Goal: Information Seeking & Learning: Check status

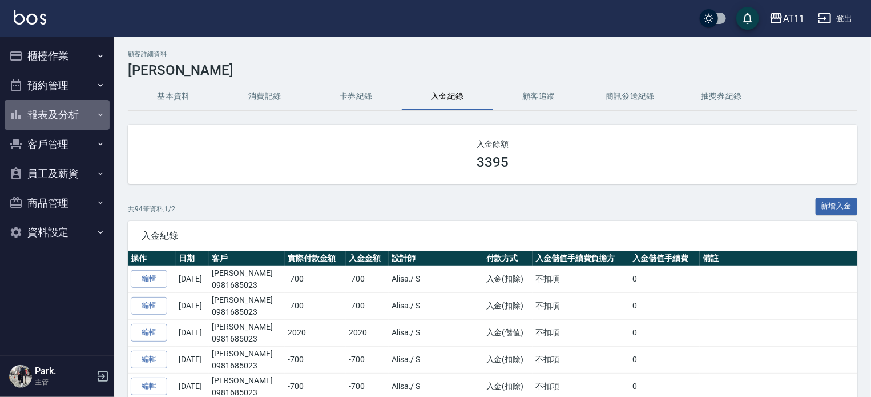
click at [63, 122] on button "報表及分析" at bounding box center [57, 115] width 105 height 30
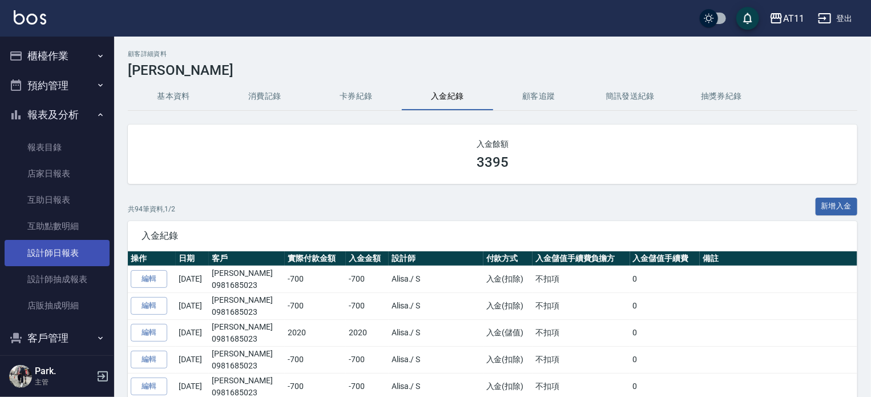
click at [87, 260] on link "設計師日報表" at bounding box center [57, 253] width 105 height 26
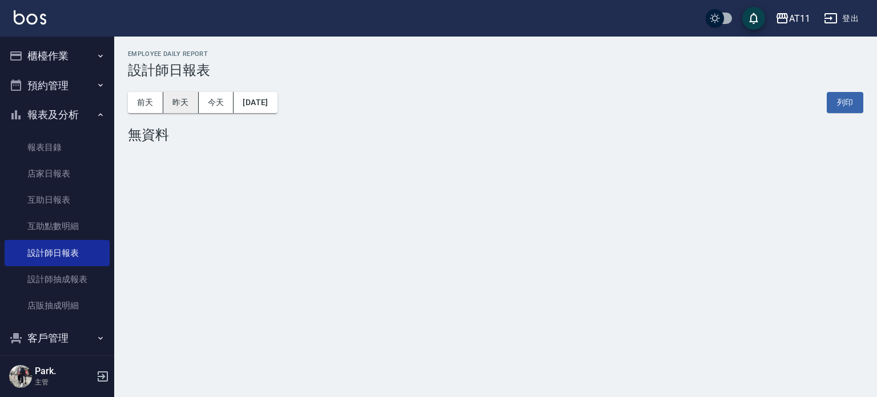
click at [180, 100] on button "昨天" at bounding box center [180, 102] width 35 height 21
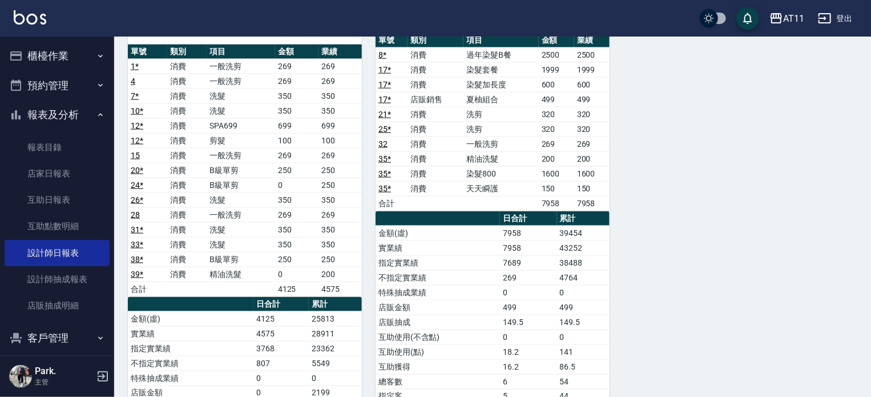
scroll to position [717, 0]
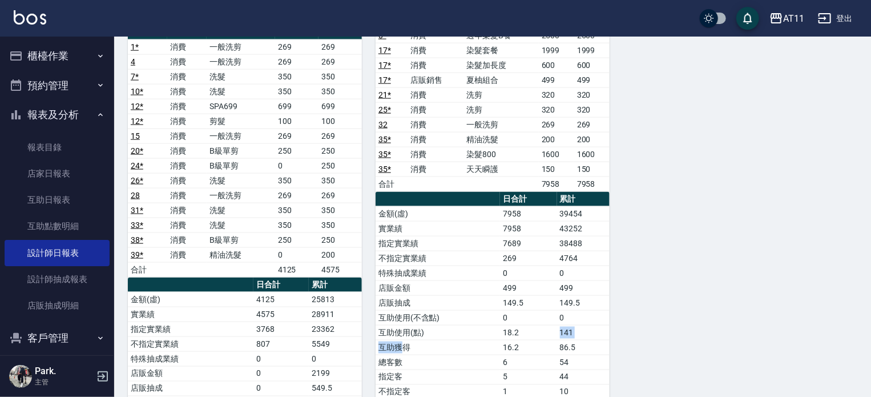
click at [541, 320] on tbody "金額(虛) 7958 39454 實業績 7958 43252 指定實業績 7689 38488 不指定實業績 269 4764 特殊抽成業績 0 0 店販金…" at bounding box center [493, 325] width 234 height 238
click at [381, 135] on link "35 *" at bounding box center [385, 139] width 13 height 9
drag, startPoint x: 560, startPoint y: 196, endPoint x: 596, endPoint y: 216, distance: 41.7
click at [599, 207] on tbody "金額(虛) 7958 39454 實業績 7958 43252 指定實業績 7689 38488 不指定實業績 269 4764 特殊抽成業績 0 0 店販金…" at bounding box center [493, 325] width 234 height 238
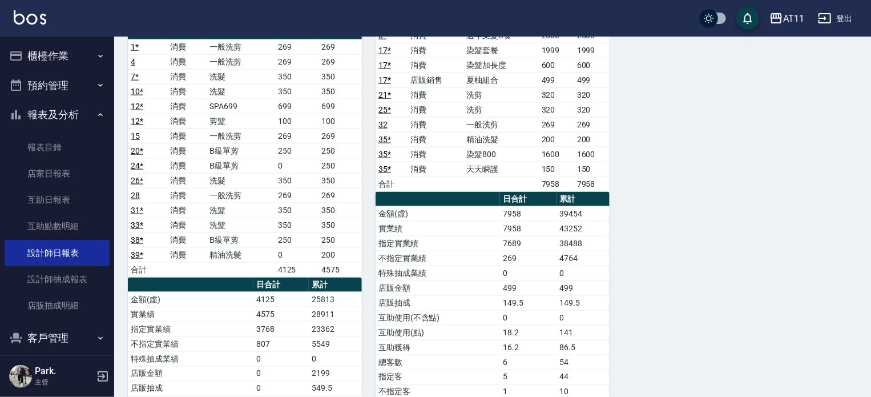
click at [594, 236] on td "38488" at bounding box center [583, 243] width 53 height 15
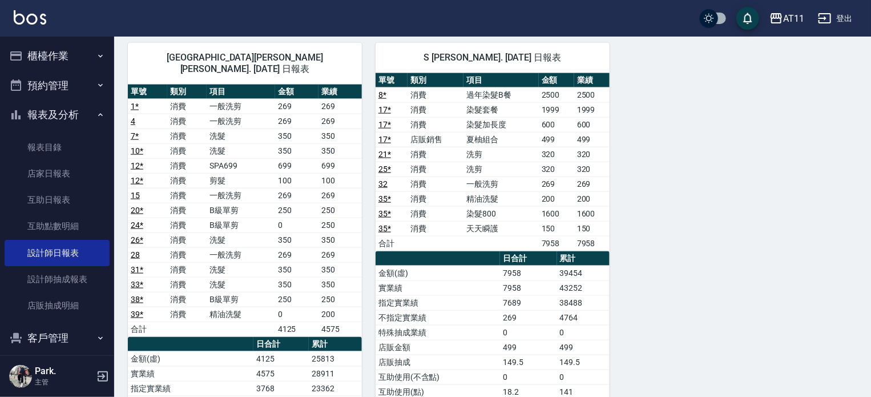
scroll to position [624, 0]
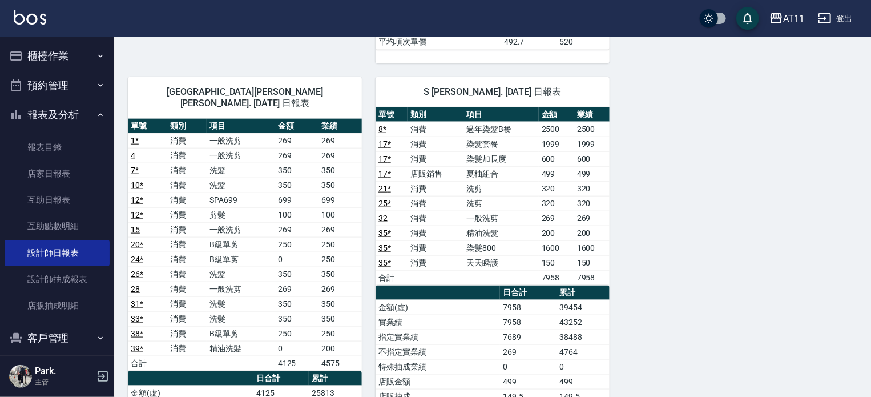
click at [381, 124] on link "8 *" at bounding box center [383, 128] width 8 height 9
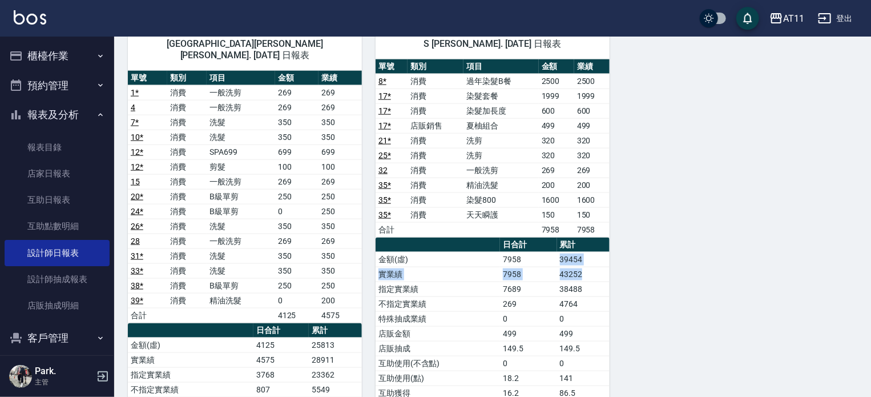
drag, startPoint x: 560, startPoint y: 239, endPoint x: 598, endPoint y: 250, distance: 39.8
click at [598, 252] on tbody "金額(虛) 7958 39454 實業績 7958 43252 指定實業績 7689 38488 不指定實業績 269 4764 特殊抽成業績 0 0 店販金…" at bounding box center [493, 371] width 234 height 238
click at [664, 260] on div "C Connie Connie/ 10/08/2025 日報表 單號 類別 項目 金額 業績 3 * 消費 洗剪 320 320 6 * 消費 洗剪 320 …" at bounding box center [485, 16] width 743 height 1148
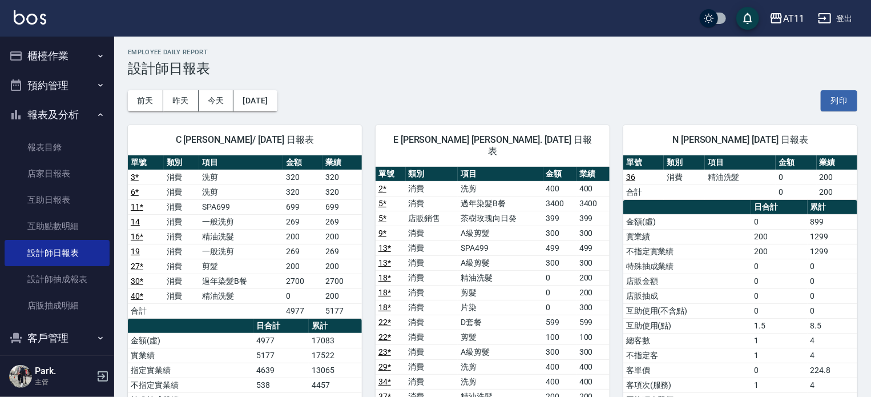
scroll to position [0, 0]
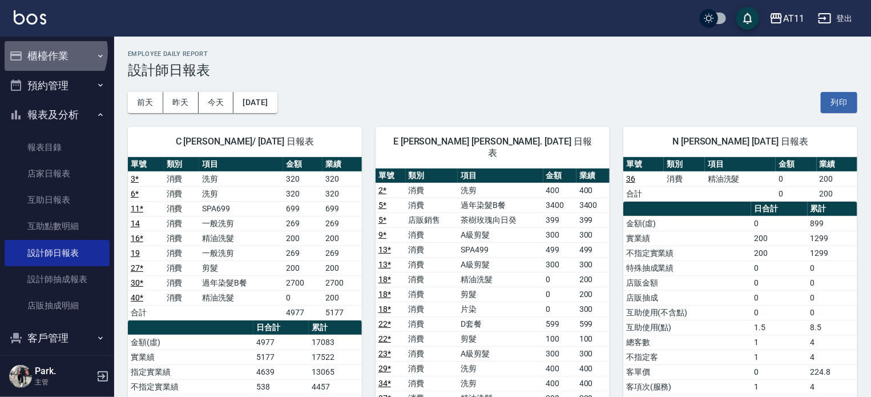
click at [49, 51] on button "櫃檯作業" at bounding box center [57, 56] width 105 height 30
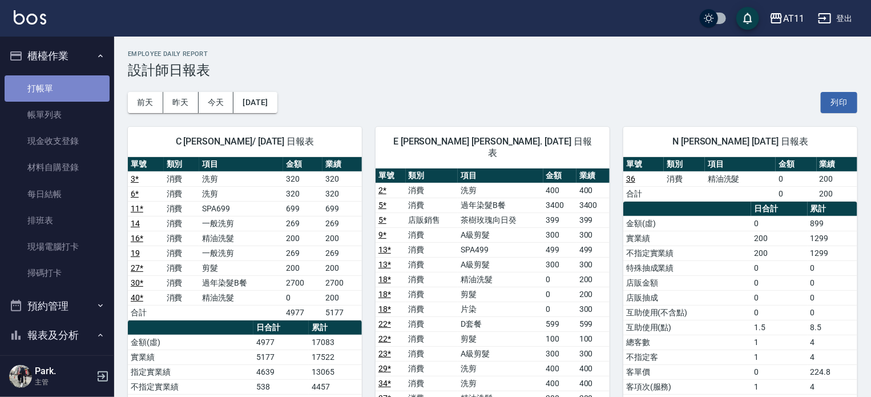
click at [63, 86] on link "打帳單" at bounding box center [57, 88] width 105 height 26
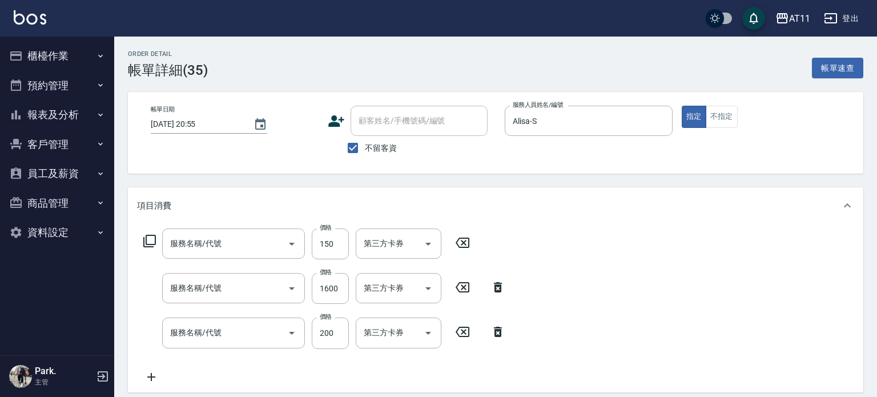
type input "2025/10/08 20:55"
checkbox input "true"
type input "Alisa-S"
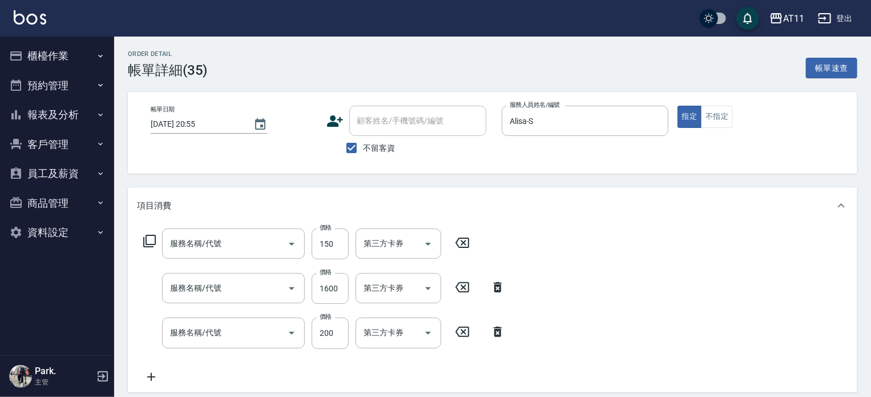
type input "天天瞬護(4150)"
type input "染髮800(800)"
type input "精油洗髮(111)"
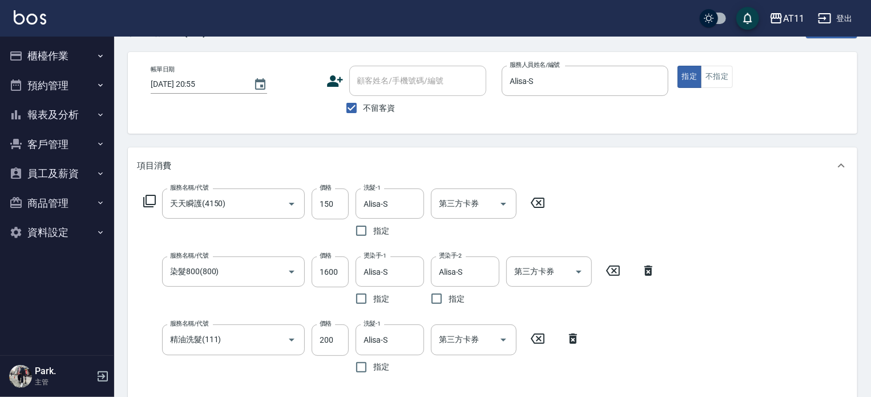
scroll to position [57, 0]
